Goal: Information Seeking & Learning: Learn about a topic

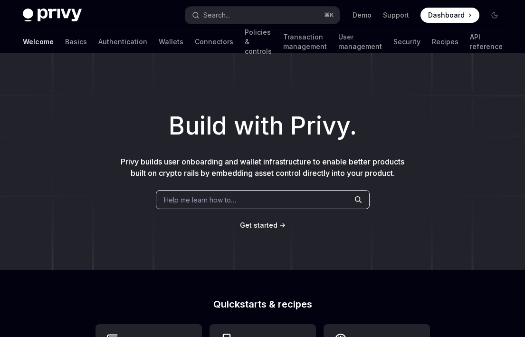
click at [297, 203] on div "Help me learn how to…" at bounding box center [263, 199] width 214 height 19
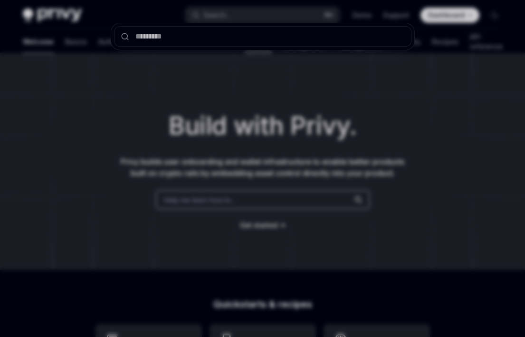
click at [99, 115] on div at bounding box center [262, 168] width 525 height 337
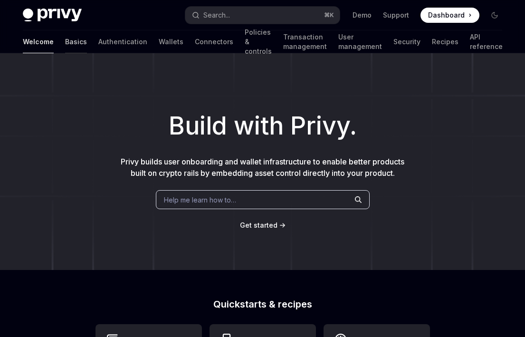
click at [65, 41] on link "Basics" at bounding box center [76, 41] width 22 height 23
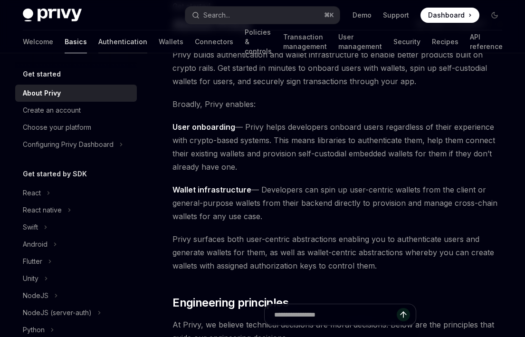
click at [98, 41] on link "Authentication" at bounding box center [122, 41] width 49 height 23
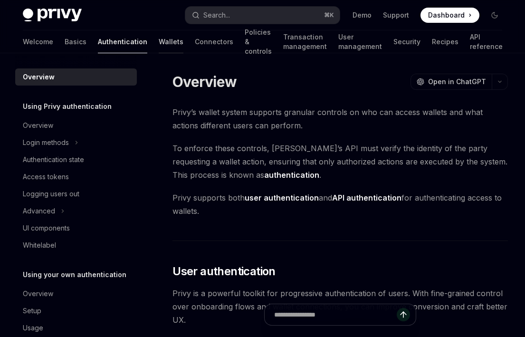
click at [159, 40] on link "Wallets" at bounding box center [171, 41] width 25 height 23
type textarea "*"
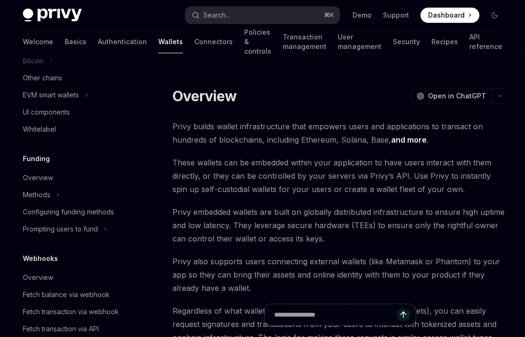
scroll to position [307, 0]
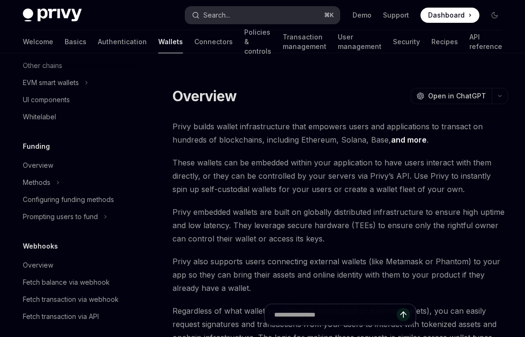
click at [239, 19] on button "Search... ⌘ K" at bounding box center [262, 15] width 155 height 17
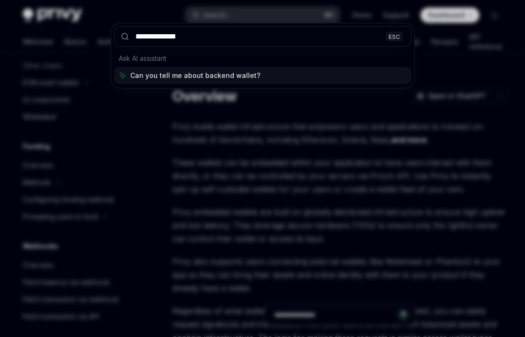
type input "**********"
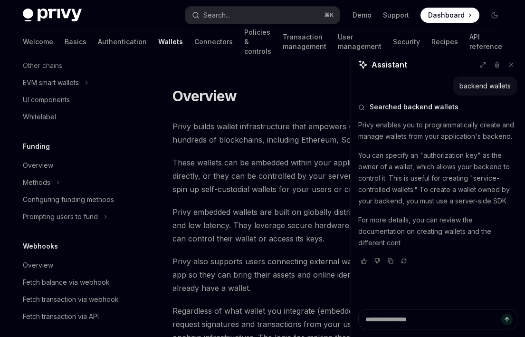
scroll to position [0, 0]
type textarea "*"
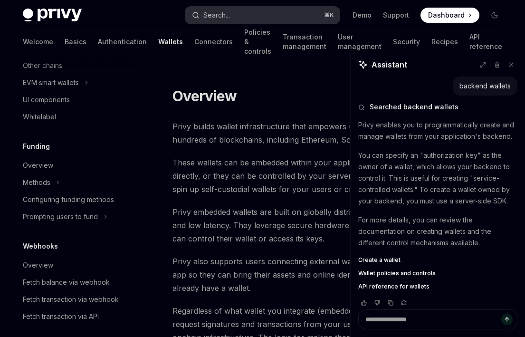
click at [297, 10] on button "Search... ⌘ K" at bounding box center [262, 15] width 155 height 17
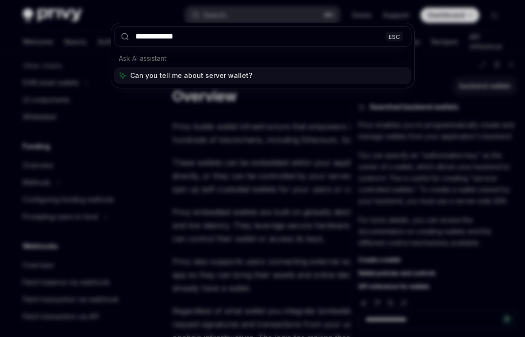
type input "**********"
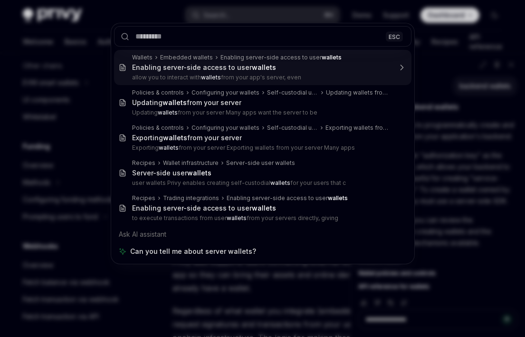
type textarea "*"
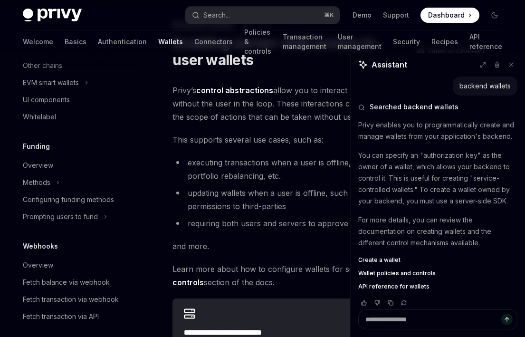
scroll to position [43, 0]
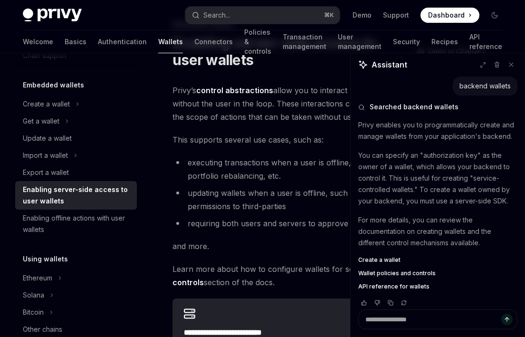
click at [467, 62] on div "Assistant" at bounding box center [438, 67] width 174 height 18
